Goal: Book appointment/travel/reservation

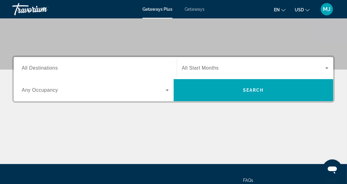
scroll to position [111, 0]
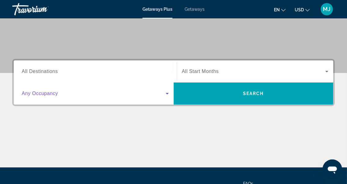
click at [167, 93] on icon "Search widget" at bounding box center [167, 94] width 3 height 2
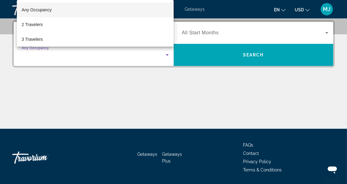
scroll to position [150, 0]
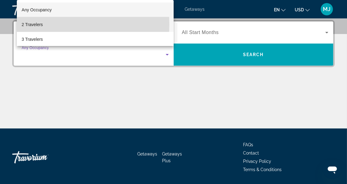
click at [36, 24] on span "2 Travelers" at bounding box center [32, 24] width 21 height 7
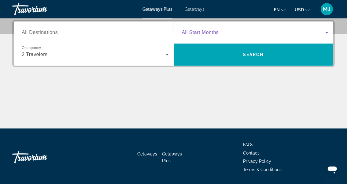
click at [328, 32] on icon "Search widget" at bounding box center [327, 33] width 3 height 2
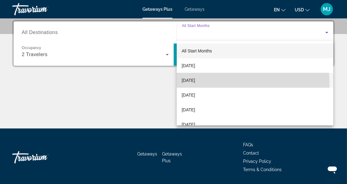
click at [201, 84] on mat-option "[DATE]" at bounding box center [255, 80] width 157 height 15
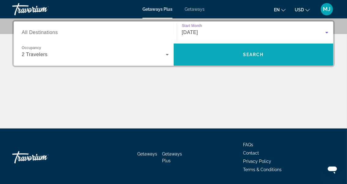
click at [267, 60] on span "Search widget" at bounding box center [254, 54] width 160 height 15
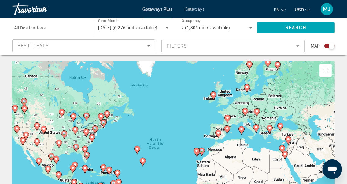
click at [329, 49] on div "Map" at bounding box center [323, 45] width 24 height 13
click at [328, 43] on div "Search widget" at bounding box center [330, 45] width 10 height 5
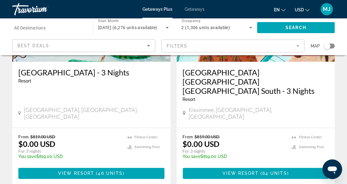
scroll to position [1218, 0]
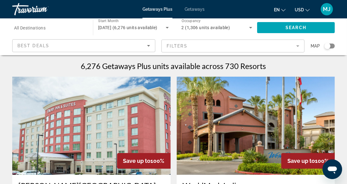
click at [301, 47] on mat-form-field "Filters" at bounding box center [233, 45] width 143 height 13
